Goal: Information Seeking & Learning: Ask a question

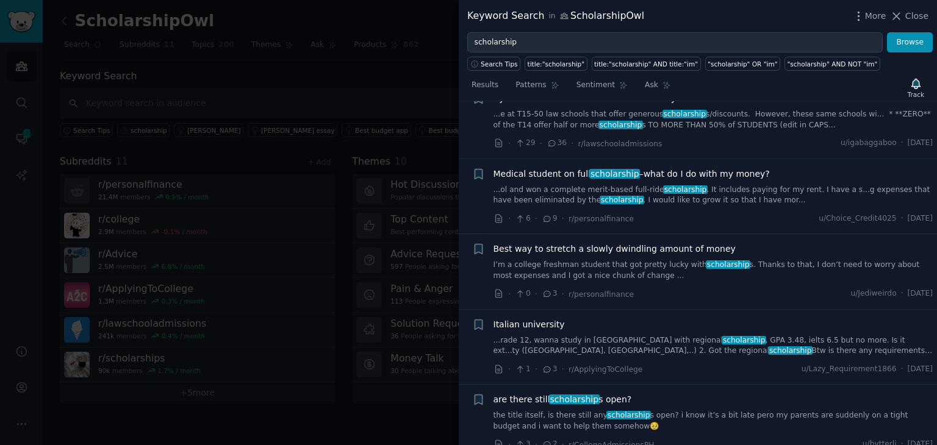
scroll to position [1424, 0]
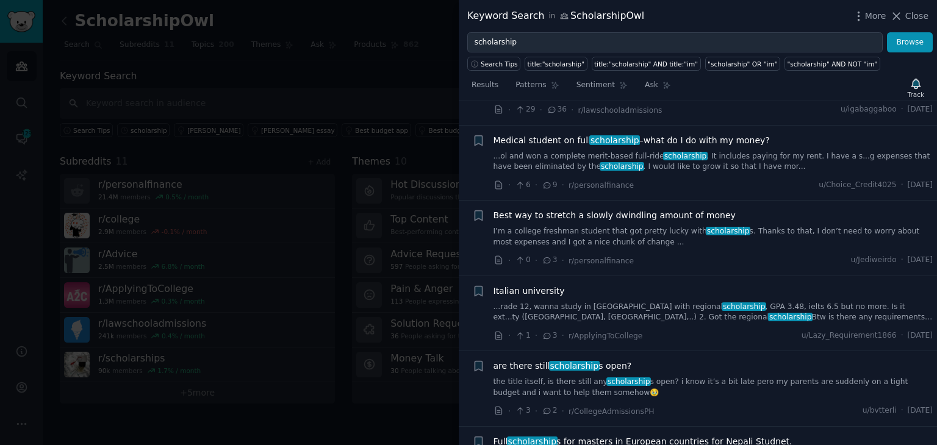
click at [666, 377] on link "the title itself, is there still any scholarship s open? i know it’s a bit late…" at bounding box center [713, 387] width 440 height 21
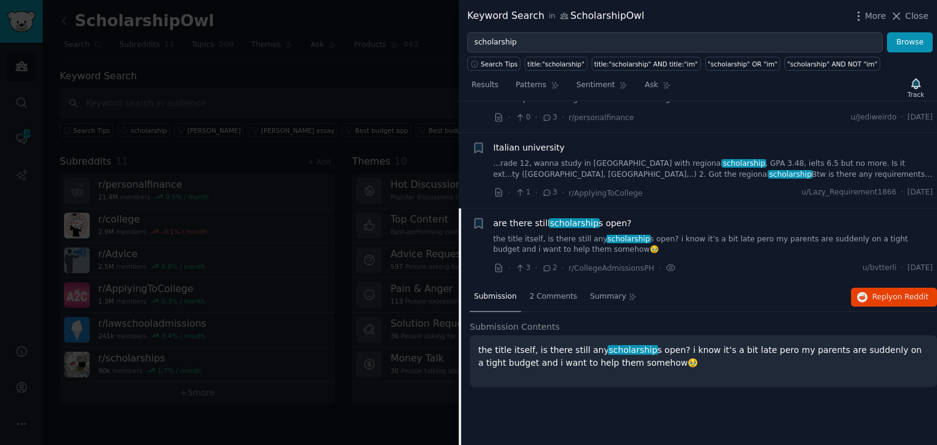
scroll to position [1415, 0]
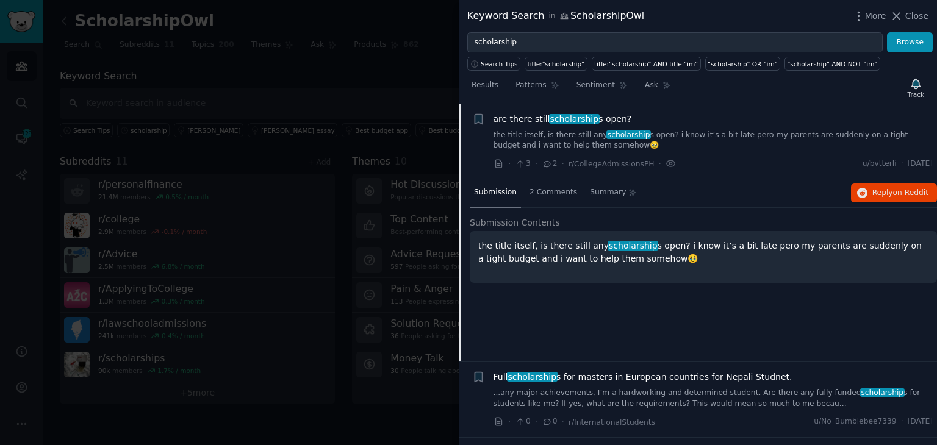
click at [529, 246] on p "the title itself, is there still any scholarship s open? i know it’s a bit late…" at bounding box center [703, 253] width 450 height 26
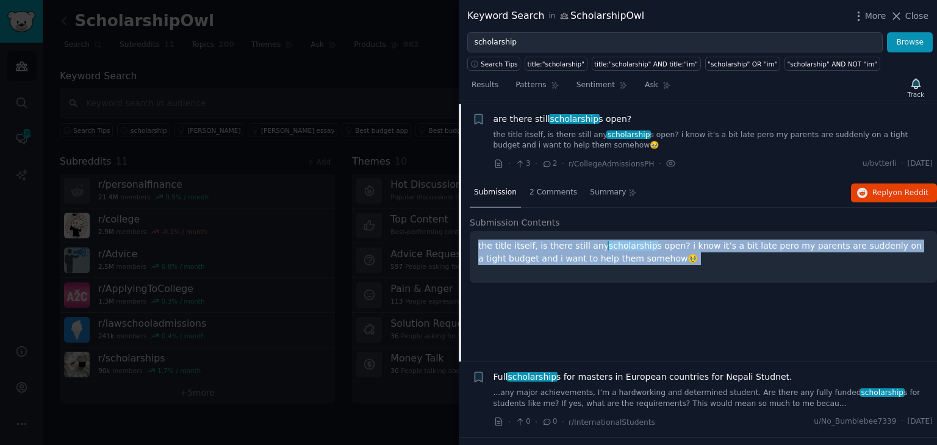
click at [529, 246] on p "the title itself, is there still any scholarship s open? i know it’s a bit late…" at bounding box center [703, 253] width 450 height 26
click at [554, 269] on div "the title itself, is there still any scholarship s open? i know it’s a bit late…" at bounding box center [703, 257] width 467 height 52
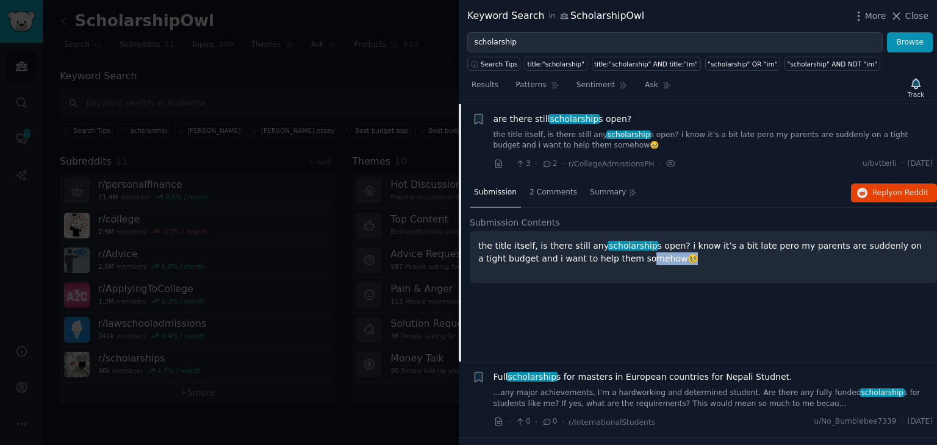
drag, startPoint x: 584, startPoint y: 252, endPoint x: 694, endPoint y: 251, distance: 110.4
click at [694, 251] on p "the title itself, is there still any scholarship s open? i know it’s a bit late…" at bounding box center [703, 253] width 450 height 26
click at [704, 246] on p "the title itself, is there still any scholarship s open? i know it’s a bit late…" at bounding box center [703, 253] width 450 height 26
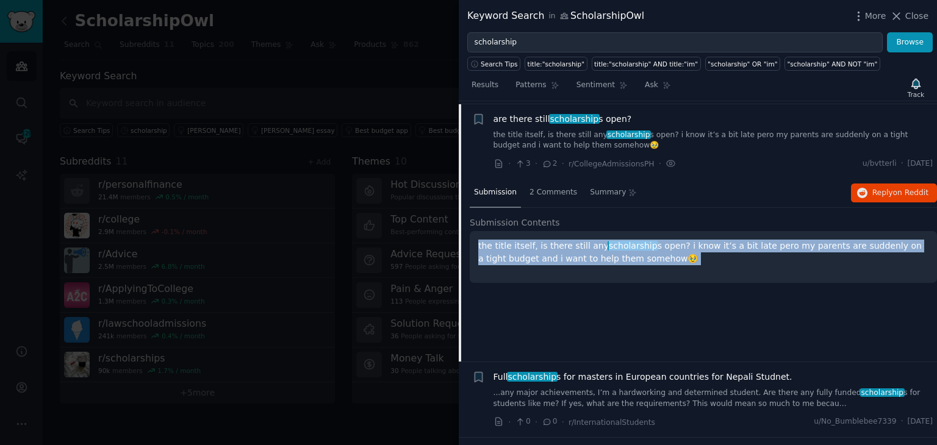
click at [704, 246] on p "the title itself, is there still any scholarship s open? i know it’s a bit late…" at bounding box center [703, 253] width 450 height 26
click at [868, 187] on button "Reply on Reddit" at bounding box center [894, 194] width 86 height 20
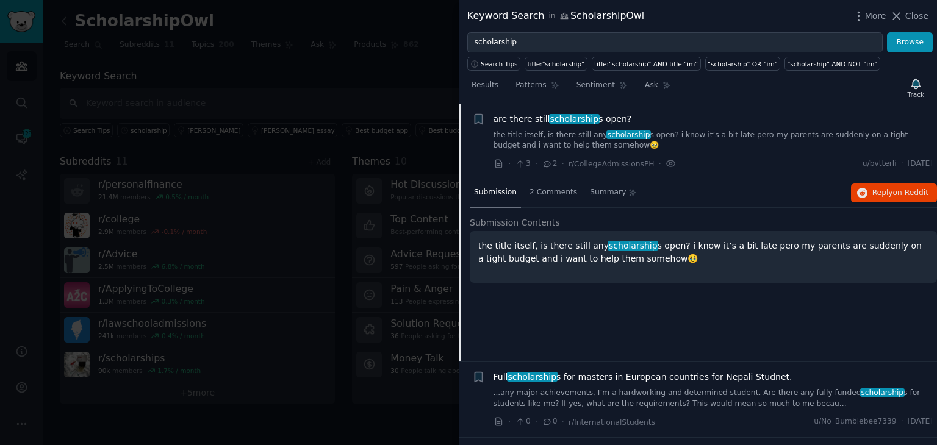
click at [336, 427] on div at bounding box center [468, 222] width 937 height 445
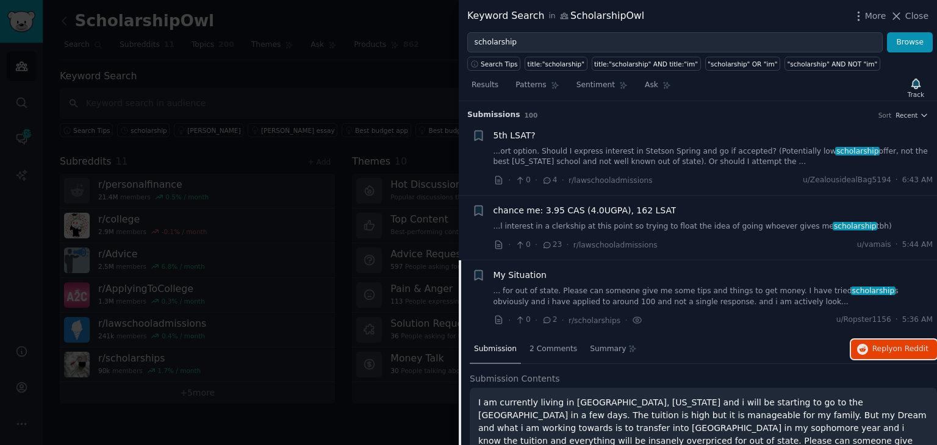
scroll to position [159, 0]
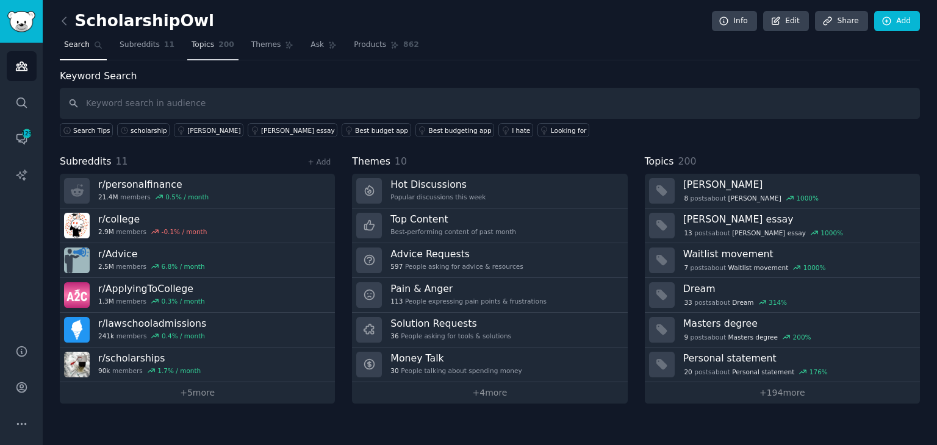
click at [205, 54] on link "Topics 200" at bounding box center [212, 47] width 51 height 25
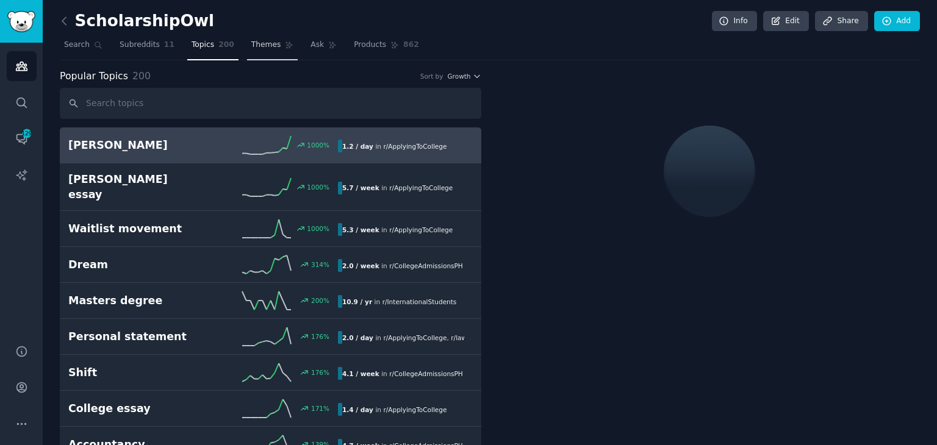
click at [251, 49] on span "Themes" at bounding box center [266, 45] width 30 height 11
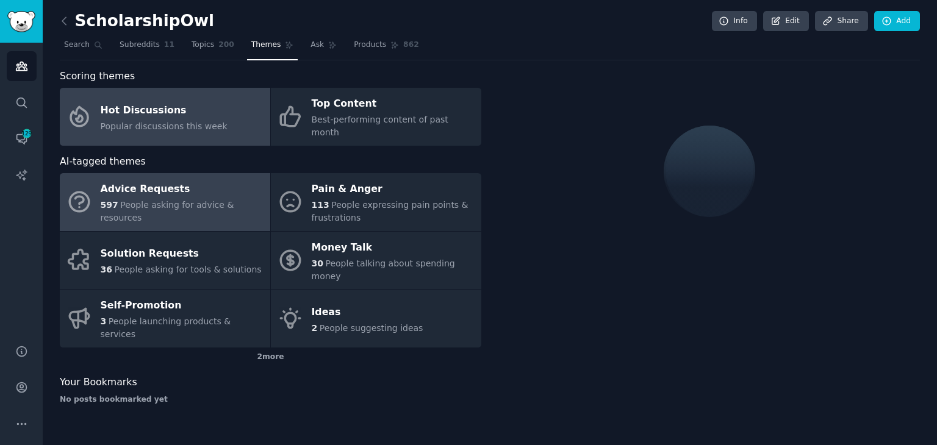
click at [177, 201] on span "People asking for advice & resources" at bounding box center [168, 211] width 134 height 23
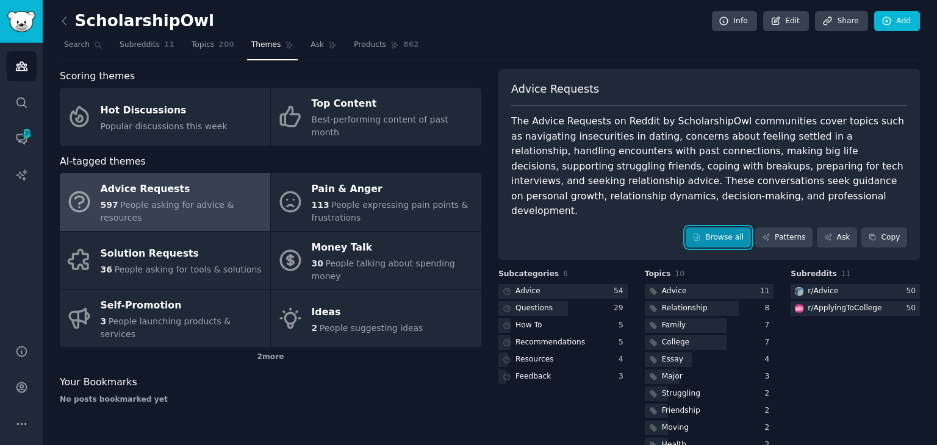
click at [745, 227] on link "Browse all" at bounding box center [717, 237] width 65 height 21
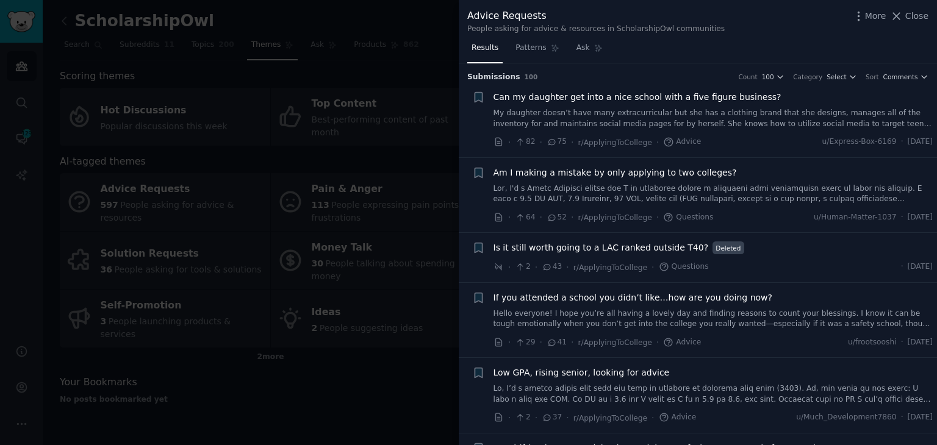
scroll to position [122, 0]
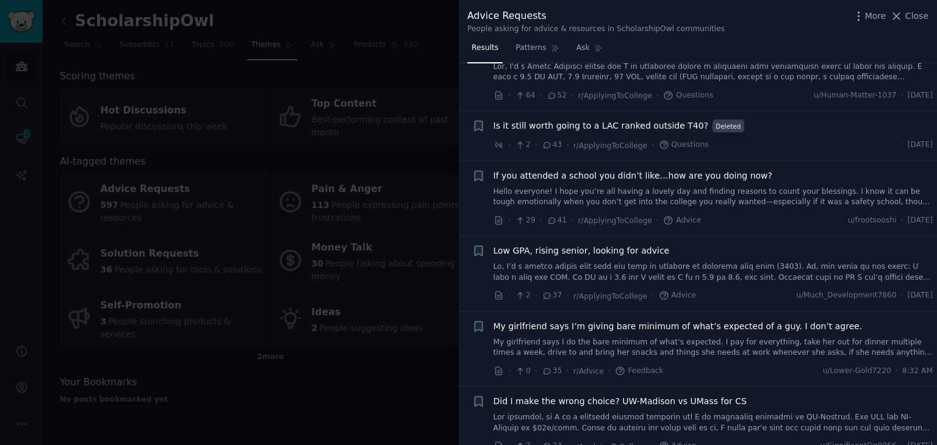
click at [96, 27] on div at bounding box center [468, 222] width 937 height 445
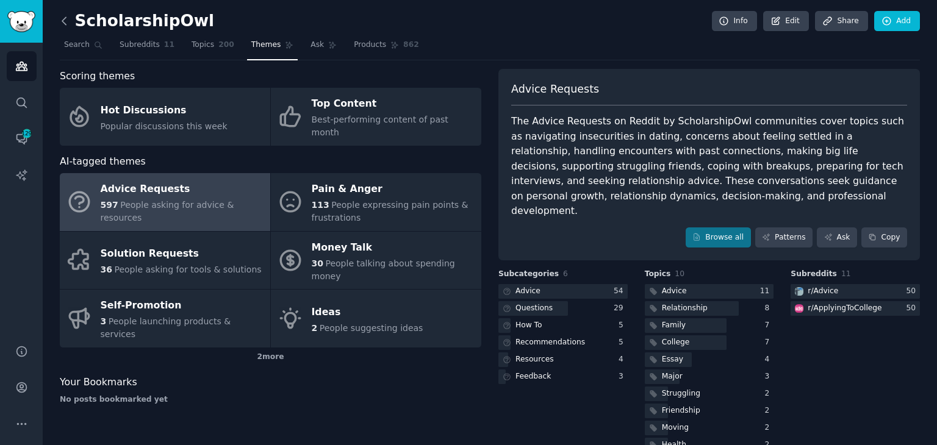
click at [66, 17] on icon at bounding box center [64, 21] width 13 height 13
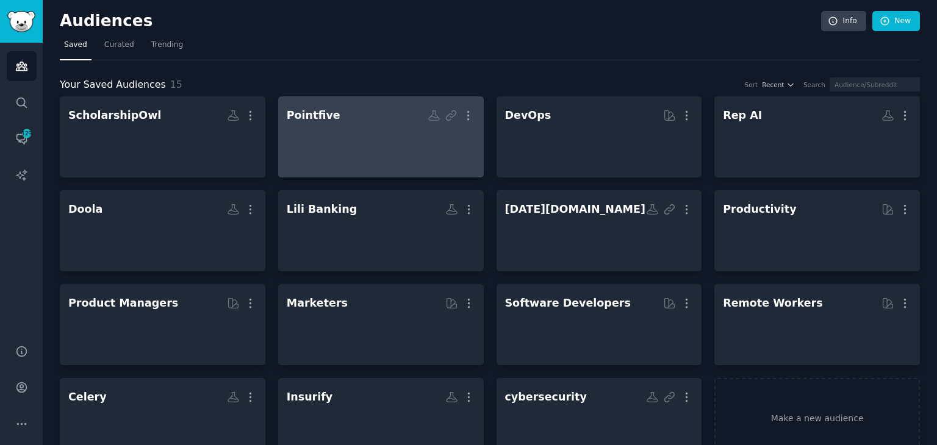
click at [323, 149] on div at bounding box center [381, 147] width 188 height 43
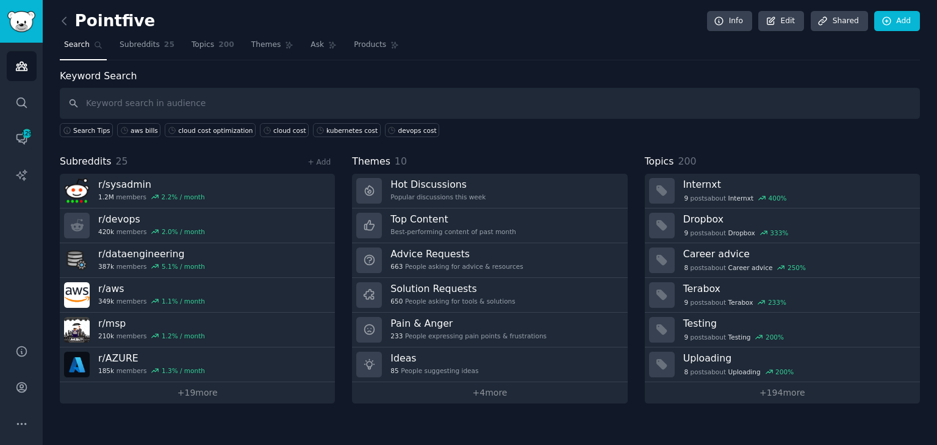
click at [131, 113] on input "text" at bounding box center [490, 103] width 860 height 31
click at [134, 106] on input "text" at bounding box center [490, 103] width 860 height 31
click at [126, 135] on link "aws bills" at bounding box center [138, 130] width 43 height 14
